Goal: Task Accomplishment & Management: Use online tool/utility

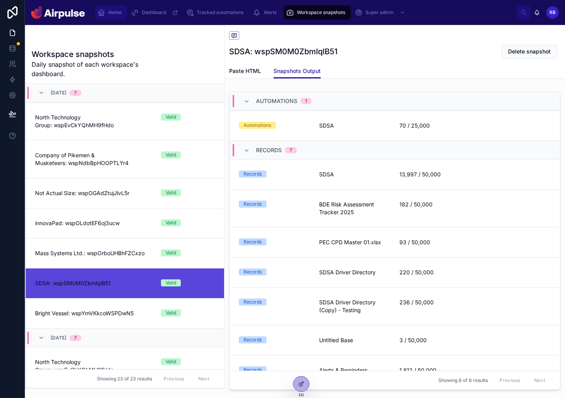
click at [118, 11] on span "Home" at bounding box center [114, 12] width 13 height 6
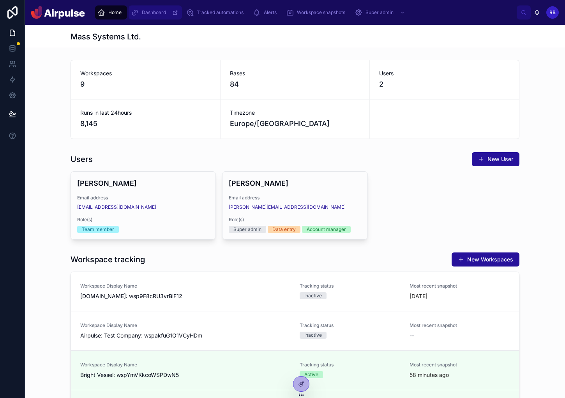
click at [173, 6] on div "scrollable content" at bounding box center [174, 12] width 11 height 12
click at [297, 384] on div at bounding box center [301, 383] width 16 height 15
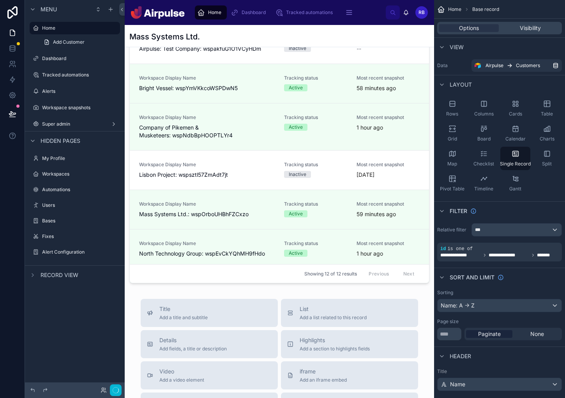
scroll to position [622, 0]
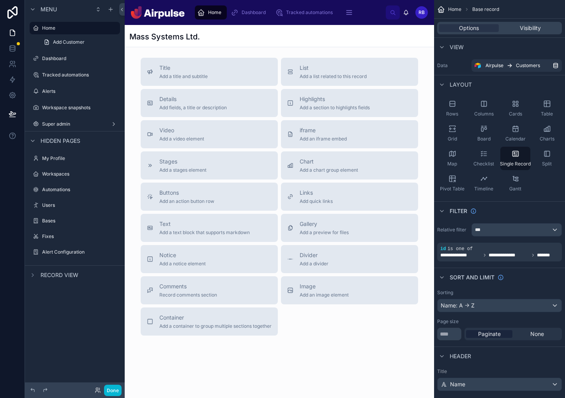
click at [320, 138] on span "Add an iframe embed" at bounding box center [323, 139] width 47 height 6
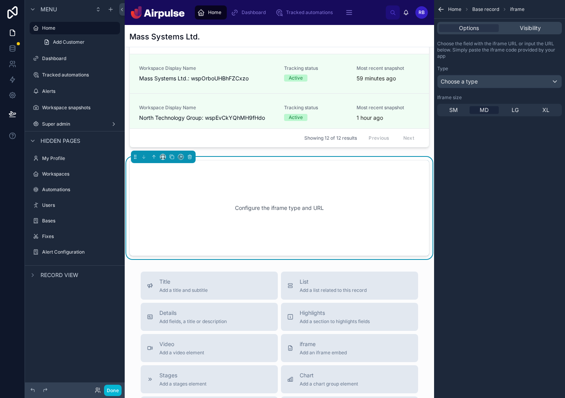
scroll to position [513, 0]
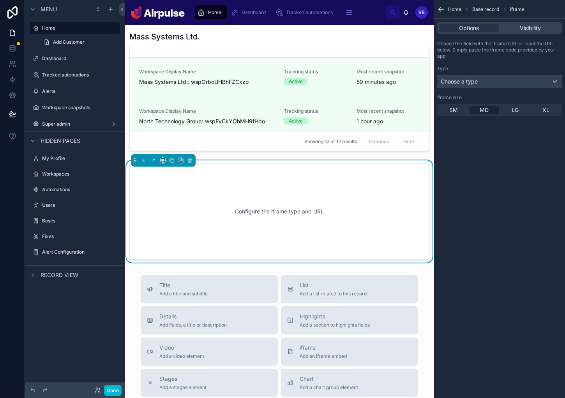
click at [498, 86] on div "Choose a type" at bounding box center [500, 81] width 124 height 12
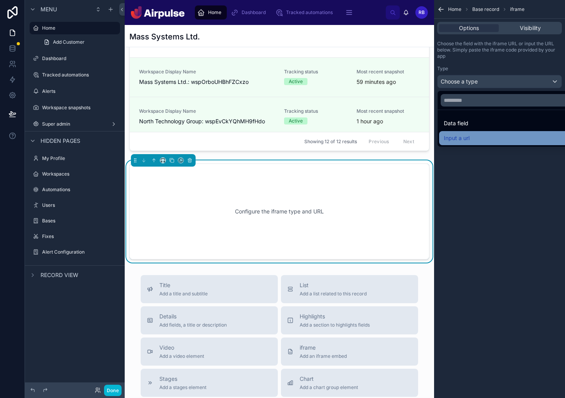
click at [462, 138] on span "Input a url" at bounding box center [457, 137] width 26 height 9
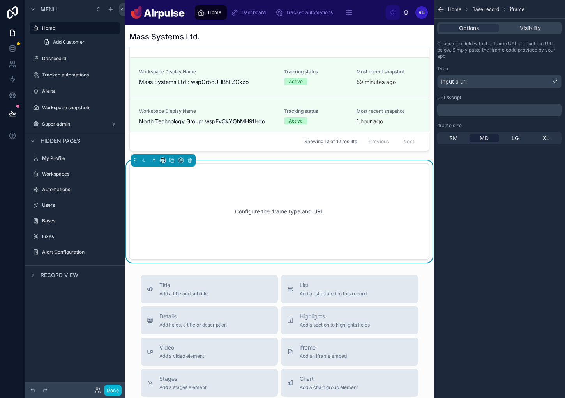
click at [484, 114] on div "﻿" at bounding box center [499, 110] width 125 height 12
click at [488, 108] on p "﻿" at bounding box center [500, 110] width 120 height 6
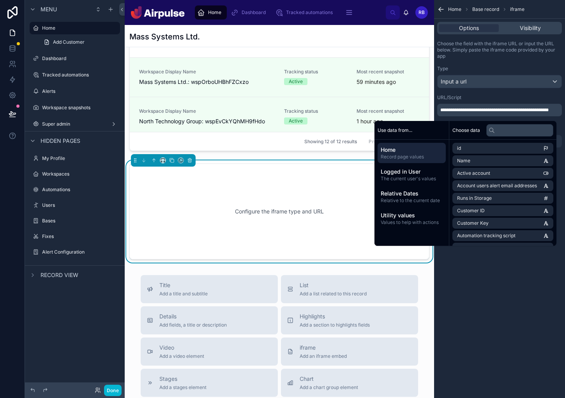
scroll to position [0, 0]
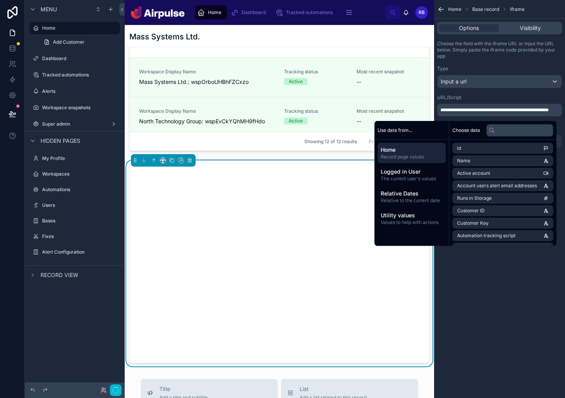
click at [475, 299] on div "**********" at bounding box center [499, 199] width 131 height 398
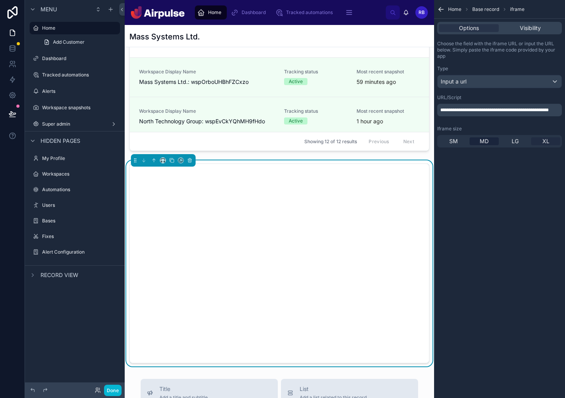
click at [546, 143] on span "XL" at bounding box center [546, 141] width 7 height 8
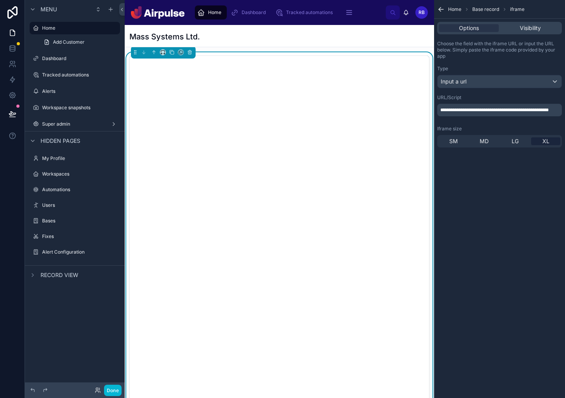
scroll to position [621, 0]
click at [189, 50] on icon at bounding box center [190, 50] width 2 height 1
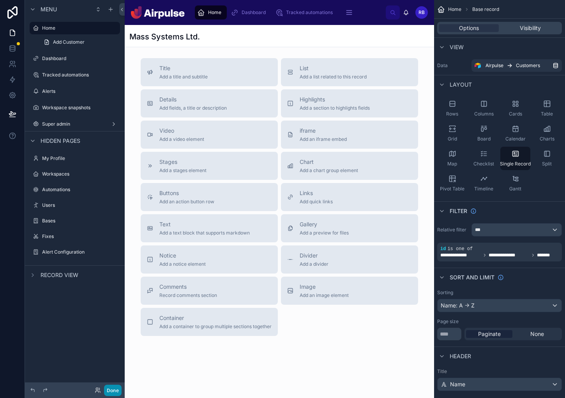
click at [115, 389] on button "Done" at bounding box center [113, 389] width 18 height 11
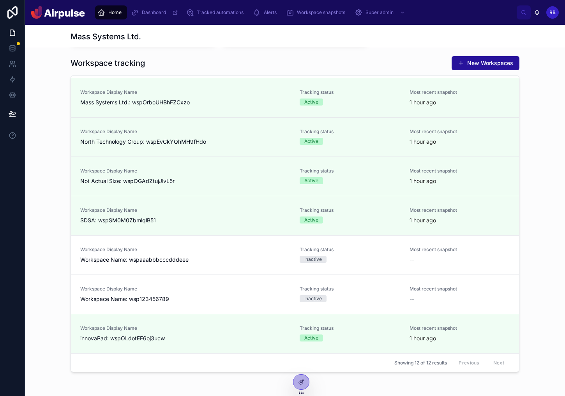
scroll to position [225, 0]
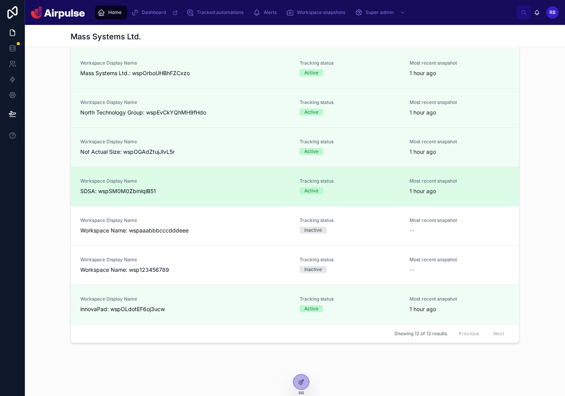
click at [255, 200] on link "Workspace Display Name SDSA: wspSM0M0ZbmlqlB51 Tracking status Active Most rece…" at bounding box center [295, 186] width 448 height 39
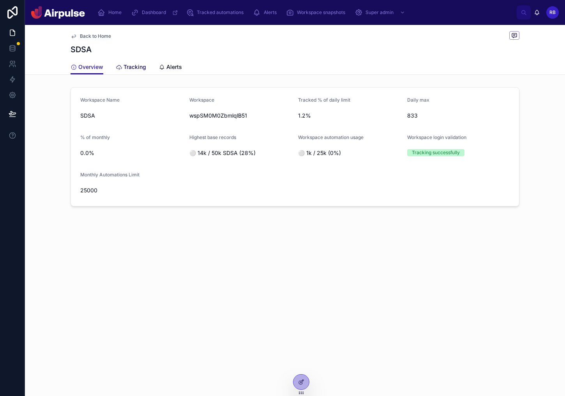
click at [133, 67] on span "Tracking" at bounding box center [135, 67] width 23 height 8
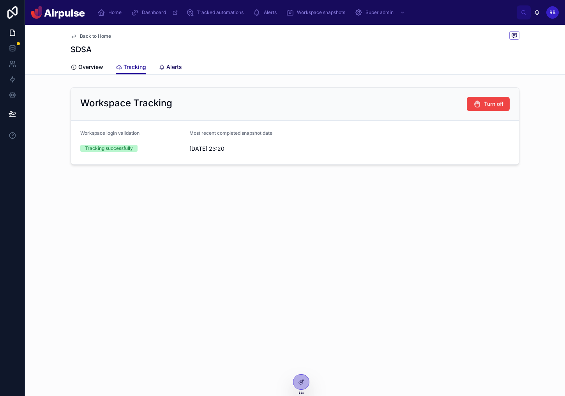
click at [171, 67] on span "Alerts" at bounding box center [174, 67] width 16 height 8
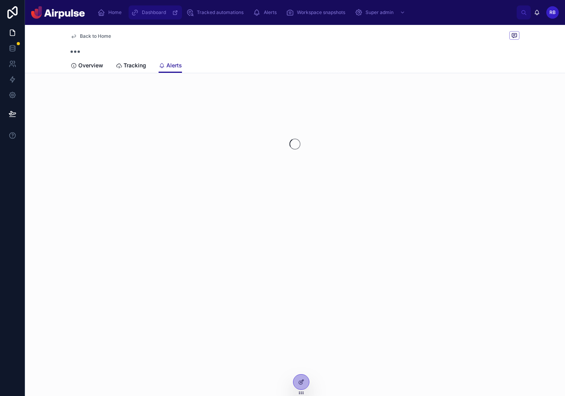
click at [154, 14] on span "Dashboard" at bounding box center [154, 12] width 24 height 6
